Goal: Navigation & Orientation: Understand site structure

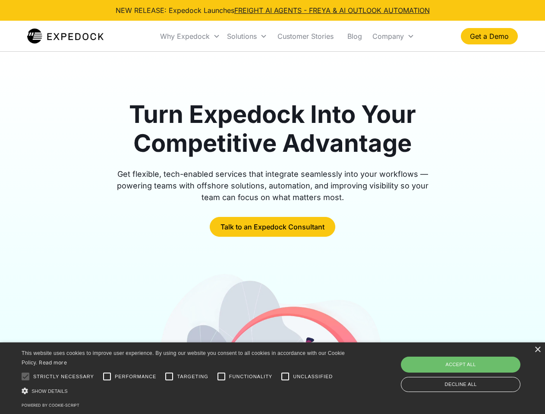
click at [190, 36] on div "Why Expedock" at bounding box center [185, 36] width 50 height 9
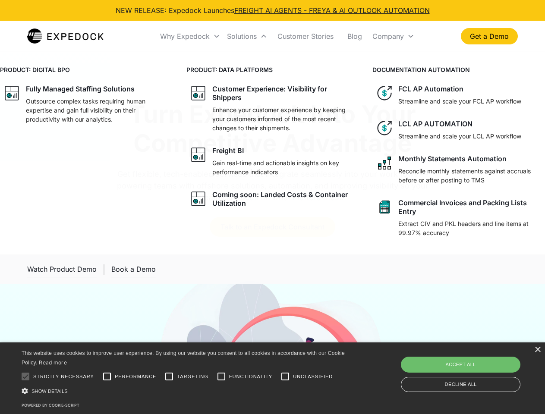
click at [247, 36] on div "Solutions" at bounding box center [242, 36] width 30 height 9
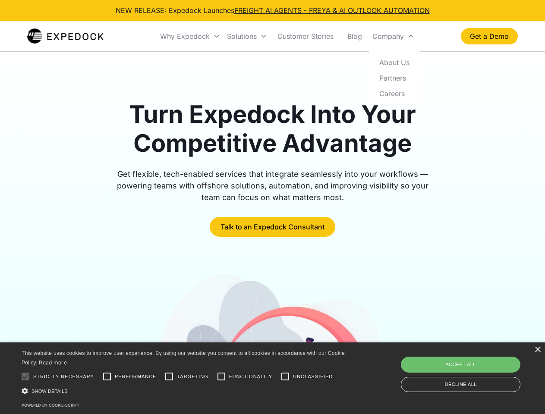
click at [393, 36] on div "Company" at bounding box center [389, 36] width 32 height 9
click at [25, 377] on div at bounding box center [25, 376] width 17 height 17
click at [107, 377] on input "Performance" at bounding box center [106, 376] width 17 height 17
checkbox input "true"
click at [169, 377] on input "Targeting" at bounding box center [169, 376] width 17 height 17
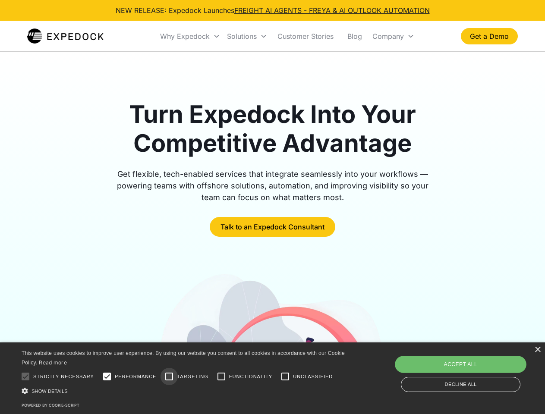
checkbox input "true"
click at [221, 377] on input "Functionality" at bounding box center [221, 376] width 17 height 17
checkbox input "true"
click at [285, 377] on input "Unclassified" at bounding box center [285, 376] width 17 height 17
checkbox input "true"
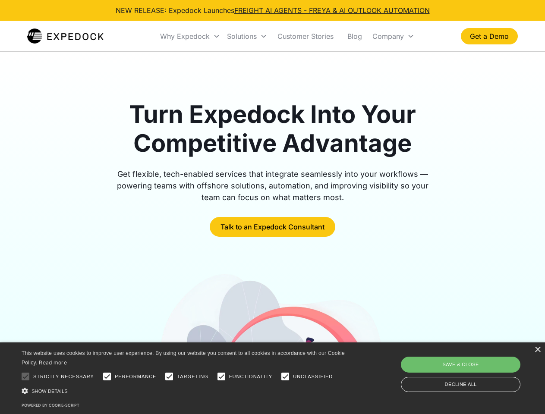
click at [185, 391] on div "Show details Hide details" at bounding box center [185, 391] width 326 height 9
